Goal: Task Accomplishment & Management: Manage account settings

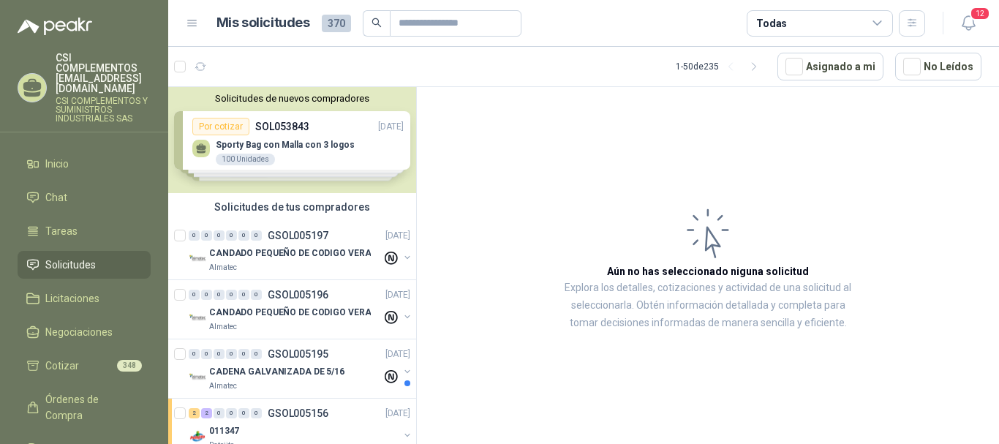
click at [86, 257] on span "Solicitudes" at bounding box center [70, 265] width 50 height 16
click at [73, 251] on link "Solicitudes" at bounding box center [84, 265] width 133 height 28
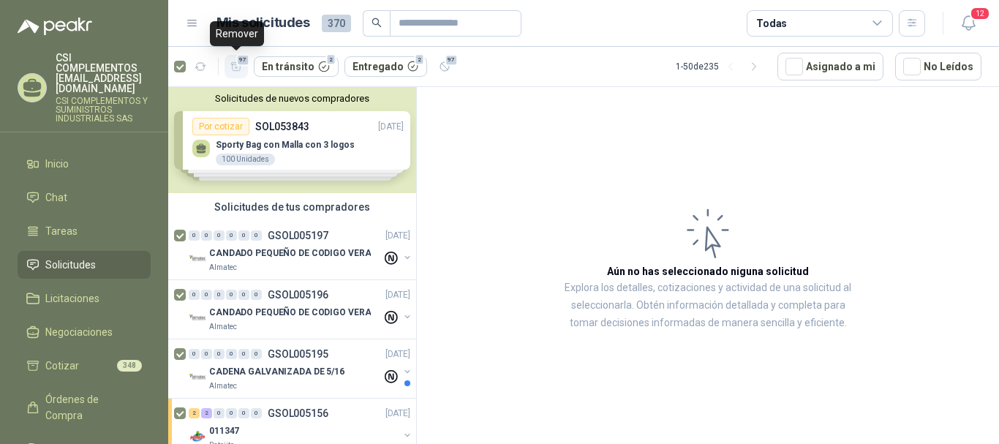
click at [233, 63] on icon "button" at bounding box center [236, 67] width 12 height 12
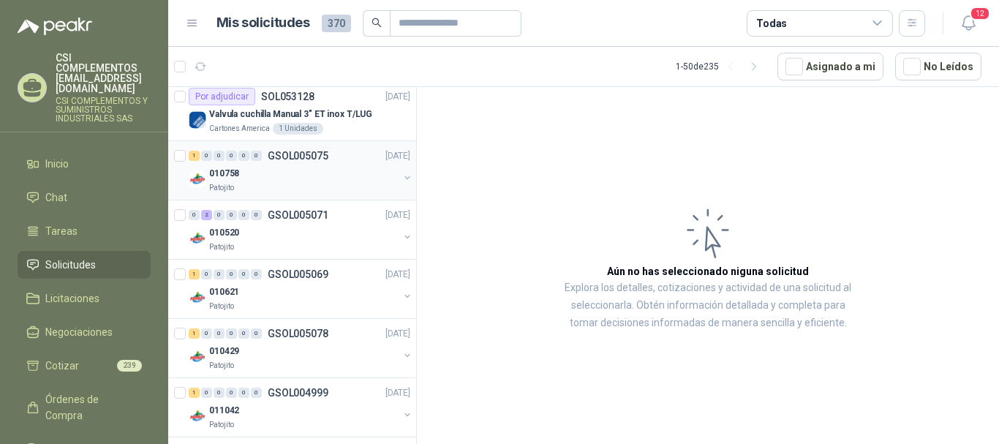
scroll to position [439, 0]
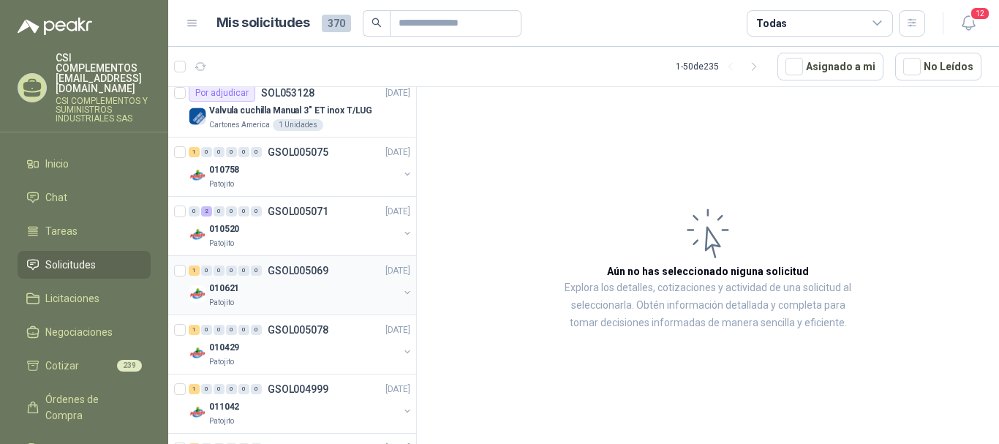
click at [301, 290] on div "010621" at bounding box center [303, 288] width 189 height 18
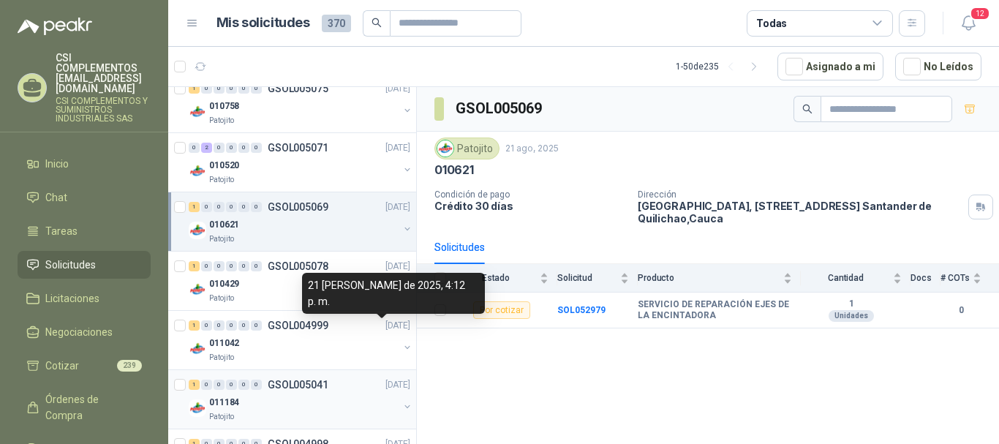
scroll to position [585, 0]
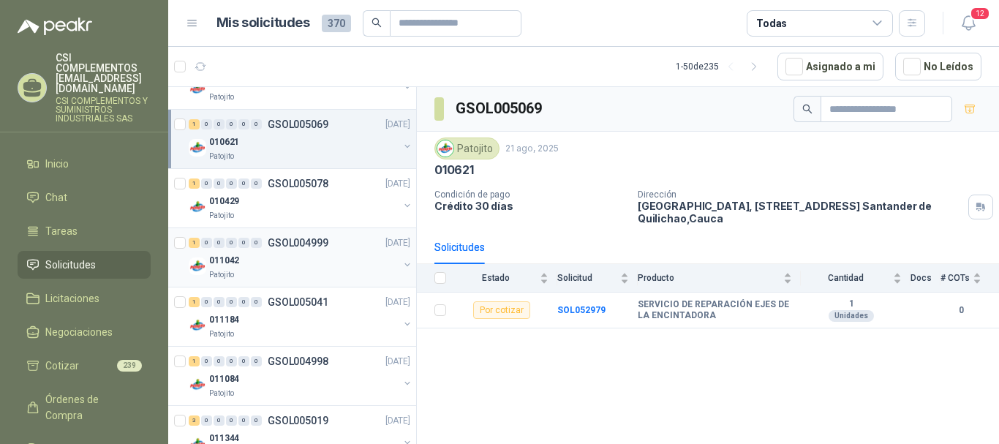
click at [270, 247] on p "GSOL004999" at bounding box center [298, 243] width 61 height 10
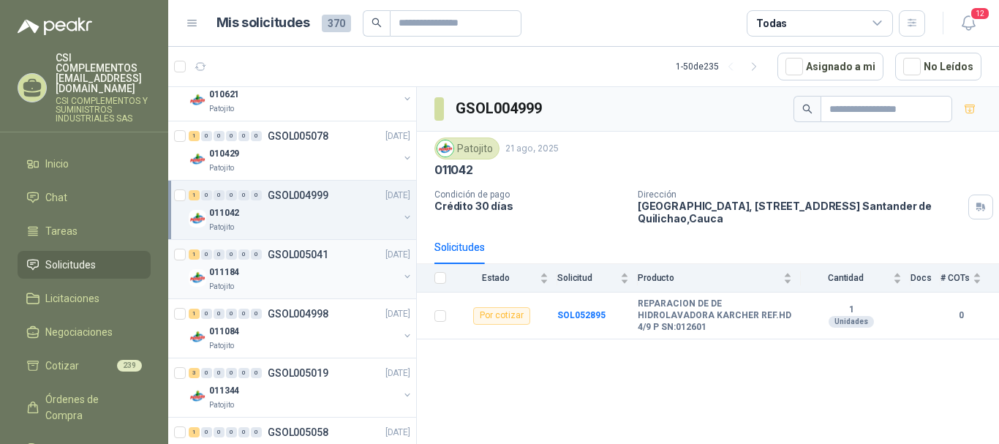
scroll to position [658, 0]
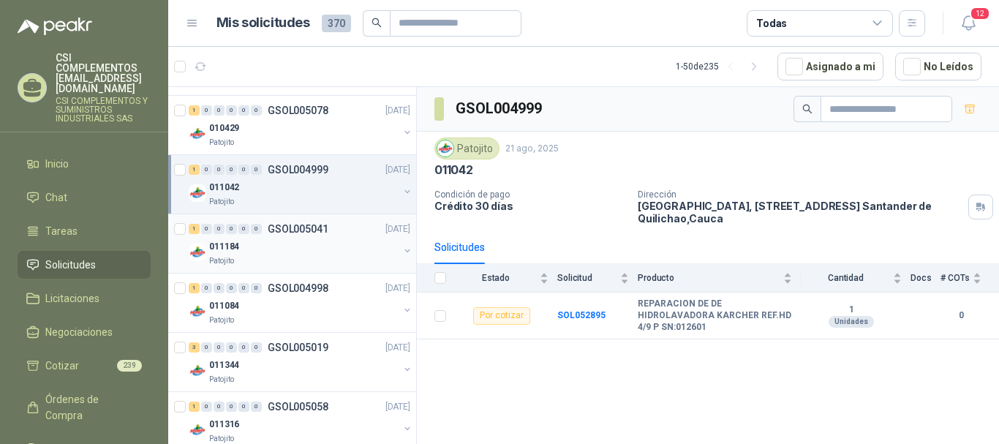
click at [291, 252] on div "011184" at bounding box center [303, 247] width 189 height 18
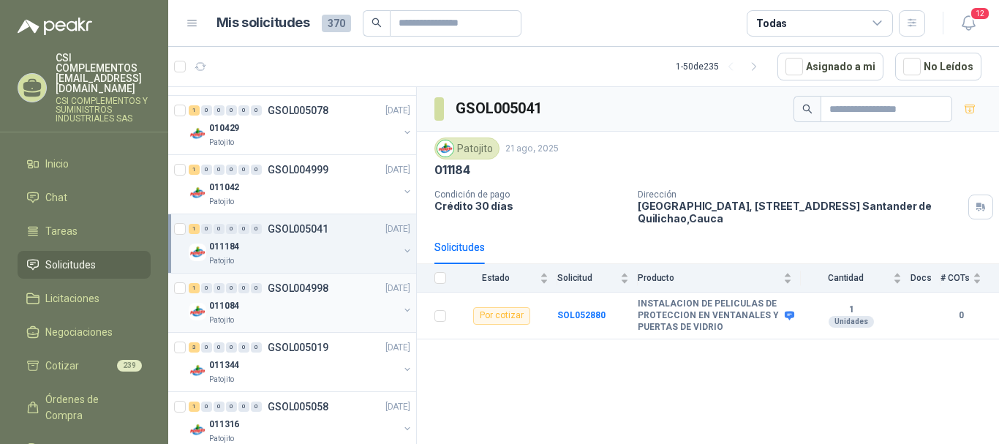
click at [288, 302] on div "011084" at bounding box center [303, 306] width 189 height 18
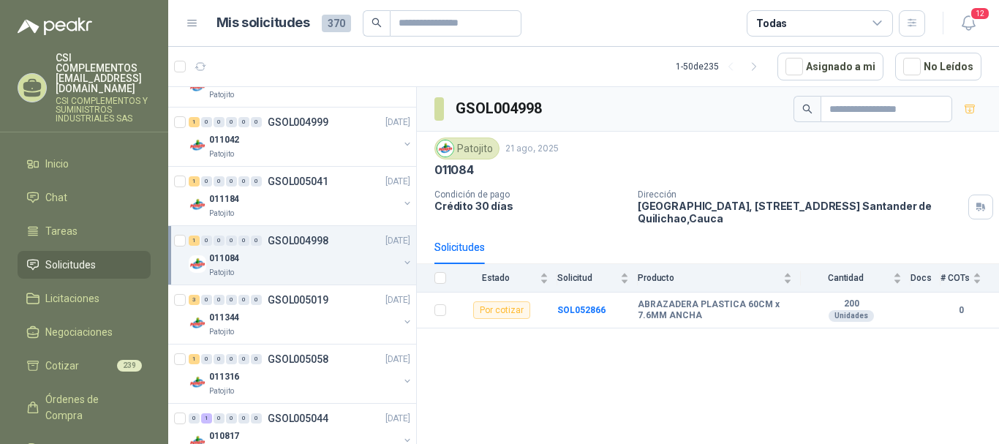
scroll to position [732, 0]
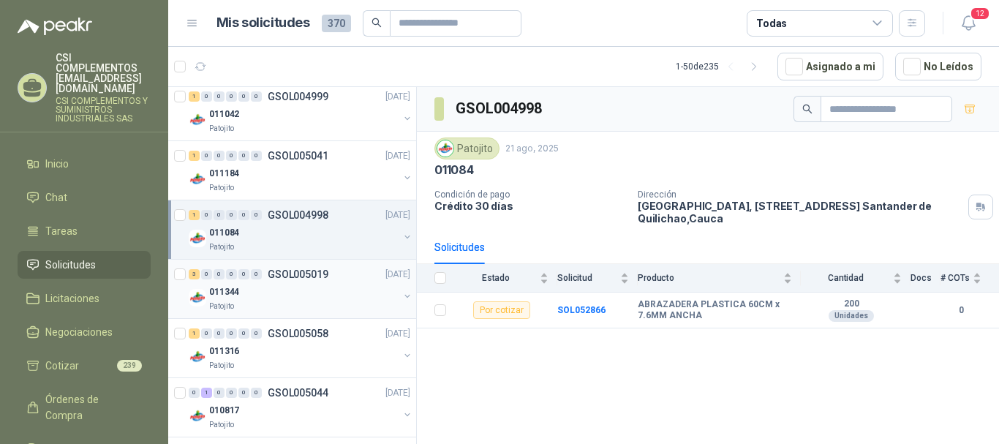
click at [333, 295] on div "011344" at bounding box center [303, 292] width 189 height 18
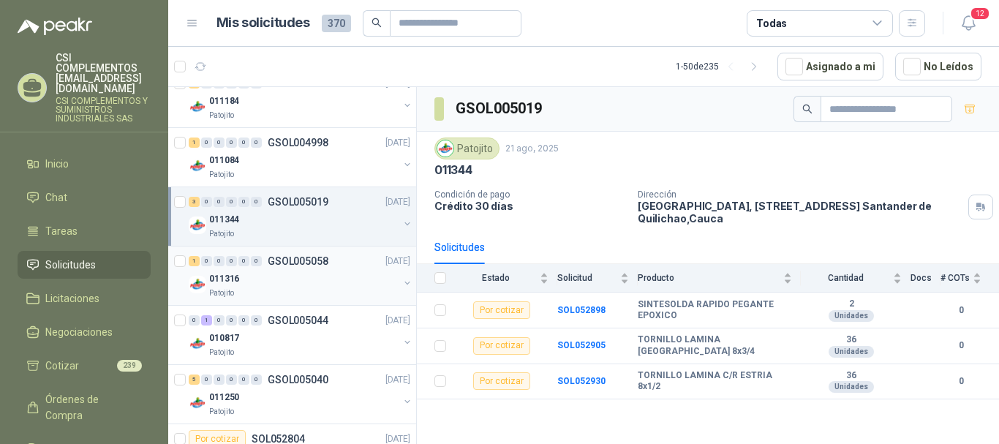
scroll to position [805, 0]
click at [280, 288] on div "Patojito" at bounding box center [303, 293] width 189 height 12
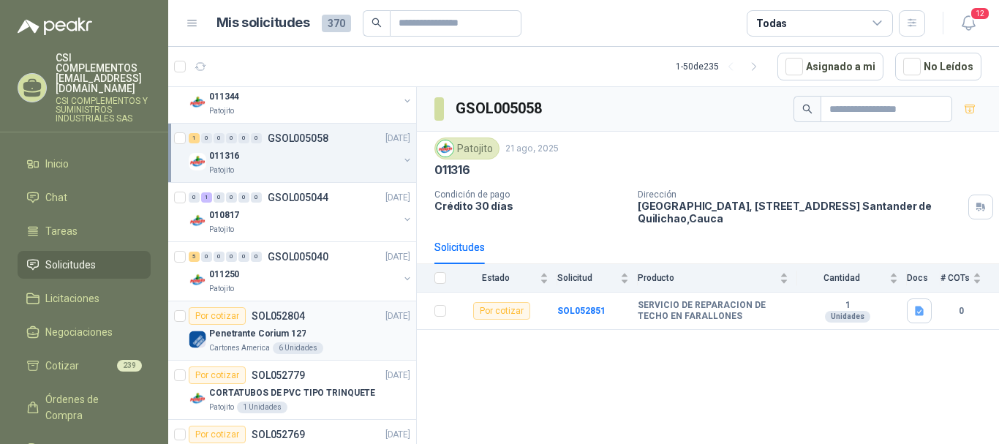
scroll to position [951, 0]
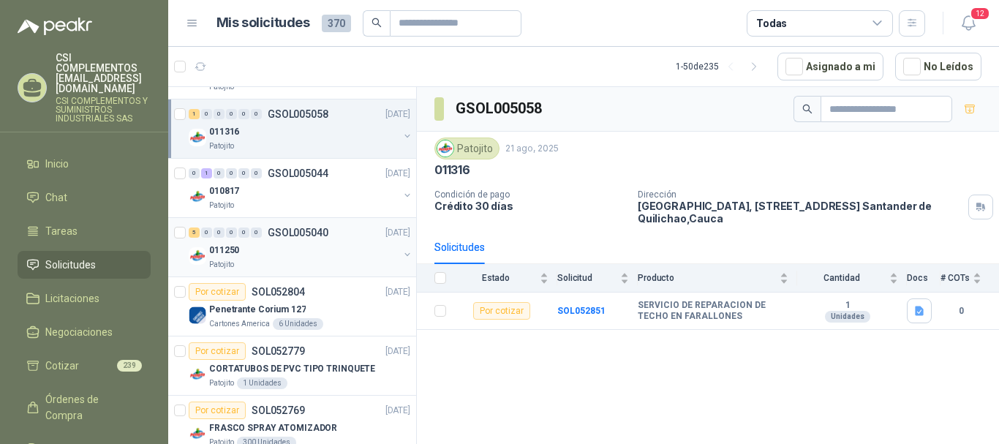
click at [300, 261] on div "Patojito" at bounding box center [303, 265] width 189 height 12
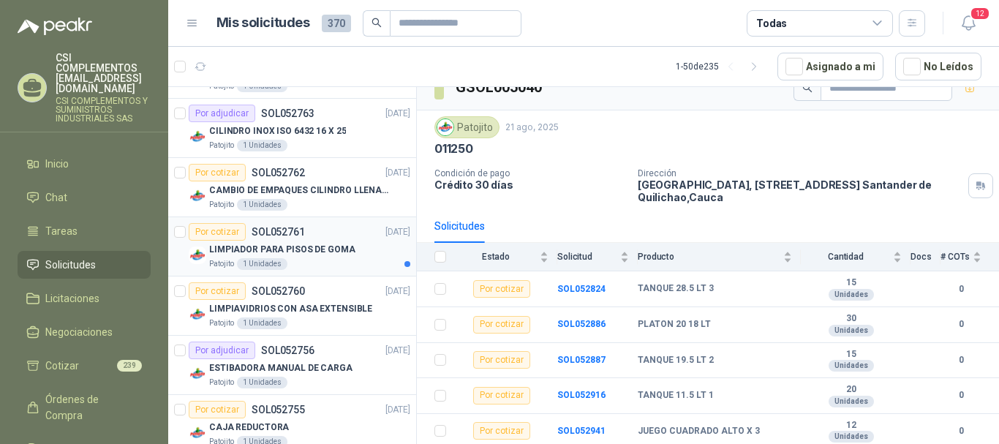
scroll to position [1610, 0]
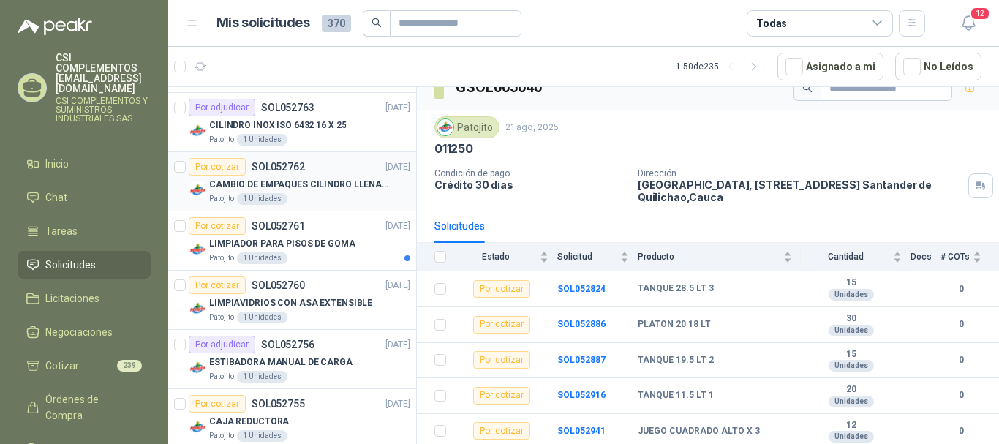
click at [286, 185] on p "CAMBIO DE EMPAQUES CILINDRO LLENADORA MANUALNUAL" at bounding box center [300, 185] width 182 height 14
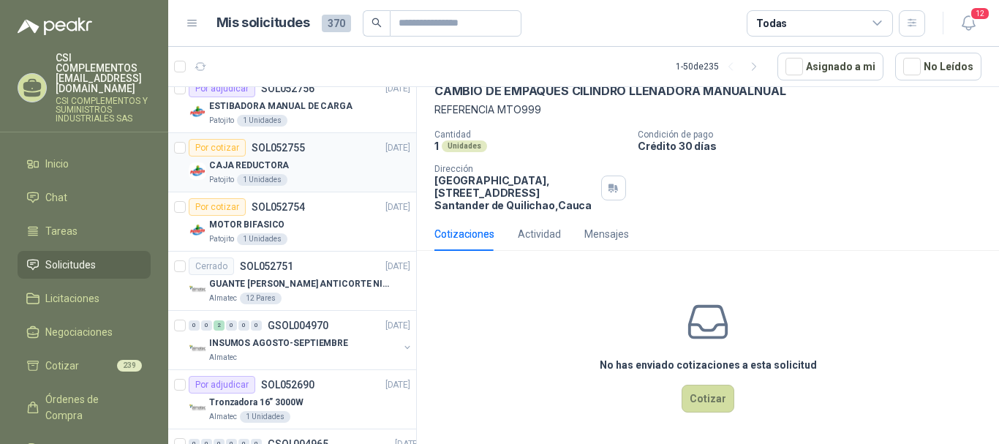
scroll to position [2049, 0]
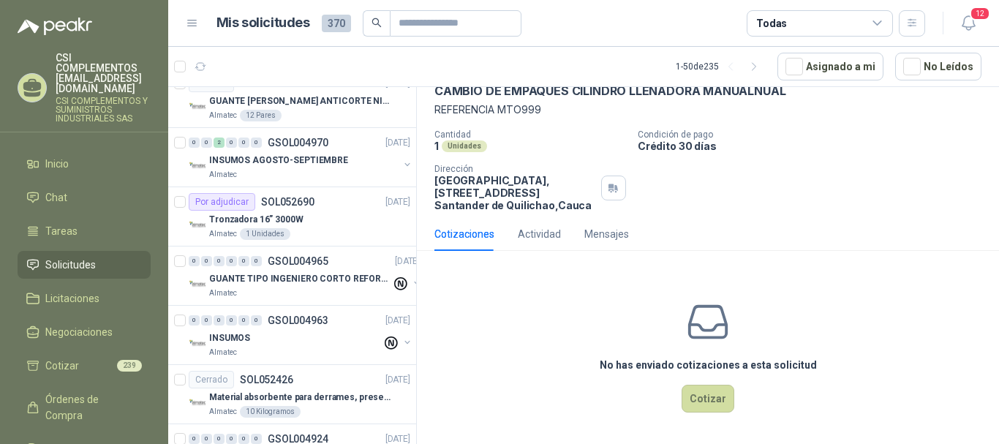
click at [88, 257] on span "Solicitudes" at bounding box center [70, 265] width 50 height 16
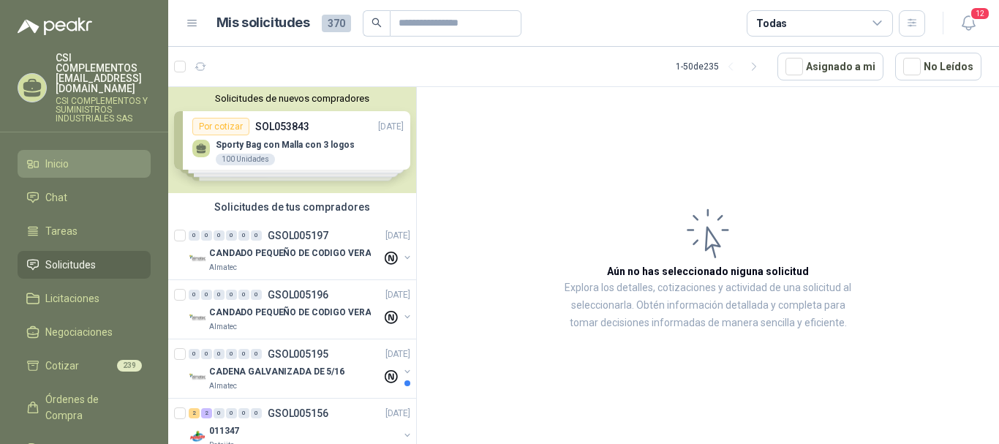
click at [58, 156] on span "Inicio" at bounding box center [56, 164] width 23 height 16
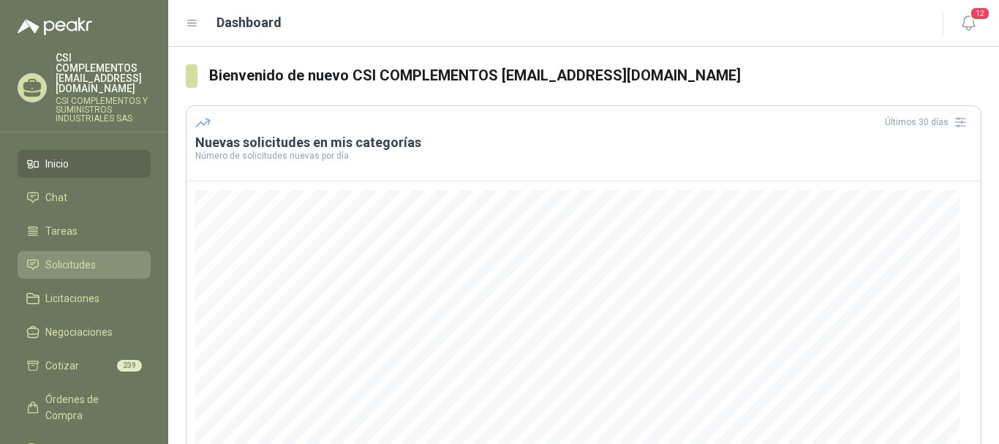
click at [78, 257] on span "Solicitudes" at bounding box center [70, 265] width 50 height 16
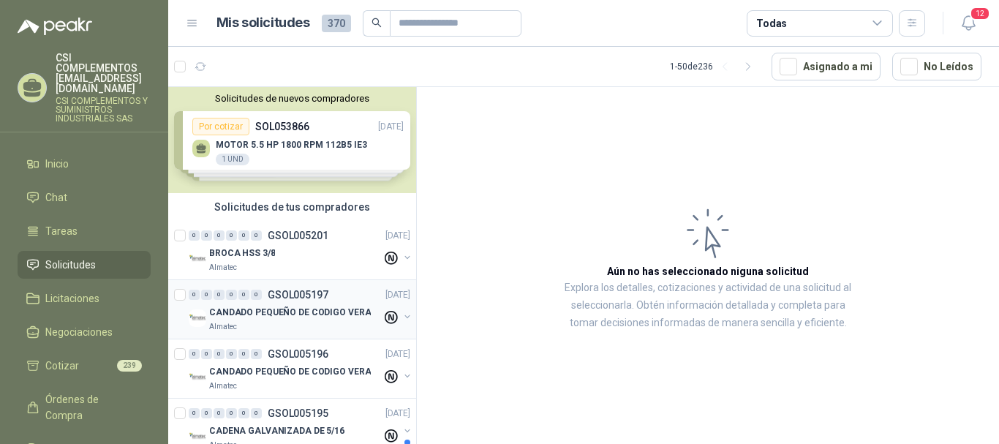
scroll to position [73, 0]
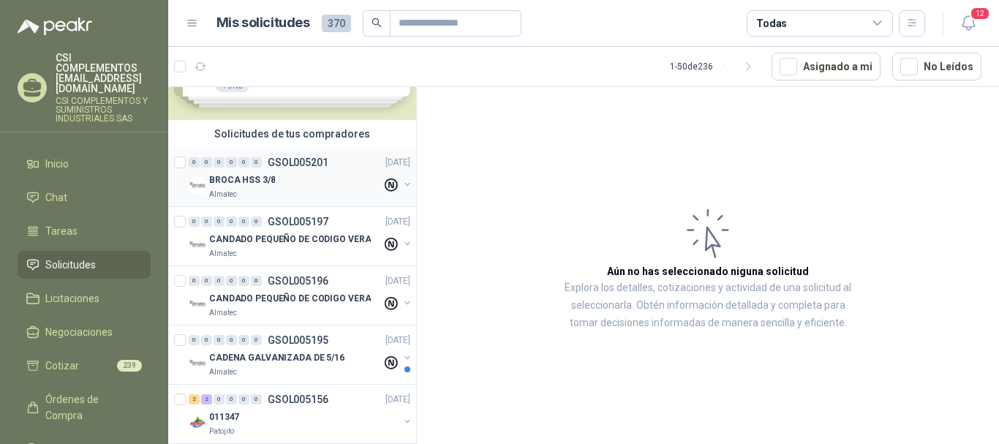
click at [327, 181] on div "BROCA HSS 3/8" at bounding box center [295, 180] width 173 height 18
